Goal: Information Seeking & Learning: Stay updated

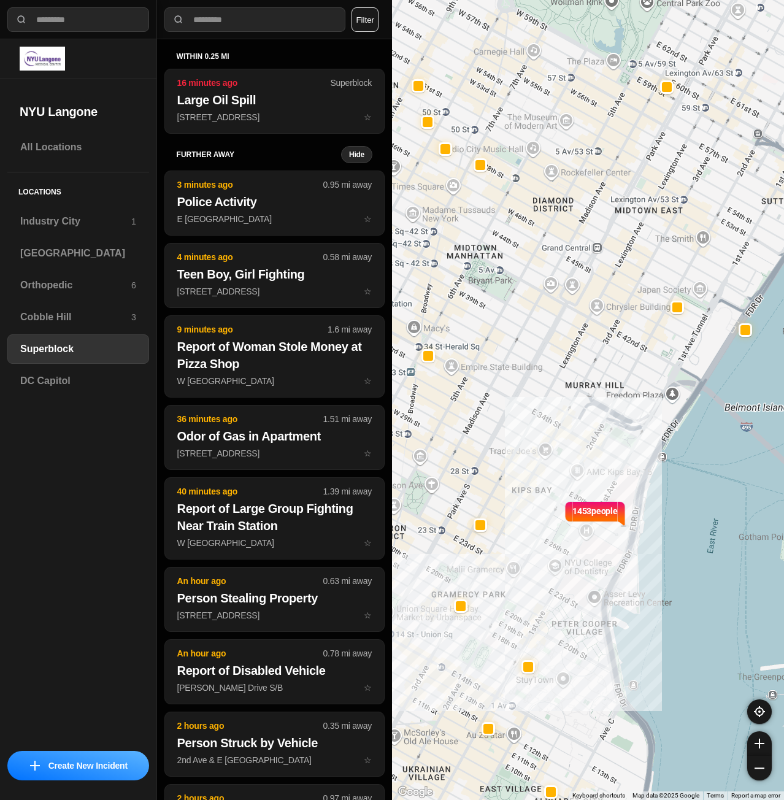
select select "*"
click at [54, 256] on h3 "[GEOGRAPHIC_DATA]" at bounding box center [78, 253] width 116 height 15
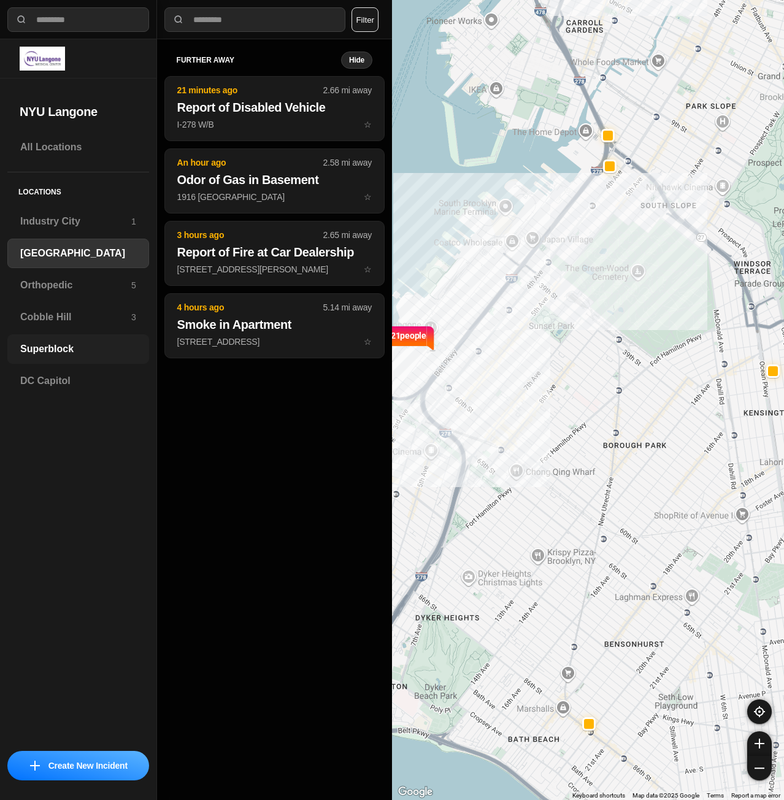
click at [41, 340] on div "Superblock" at bounding box center [78, 348] width 142 height 29
